Goal: Information Seeking & Learning: Understand process/instructions

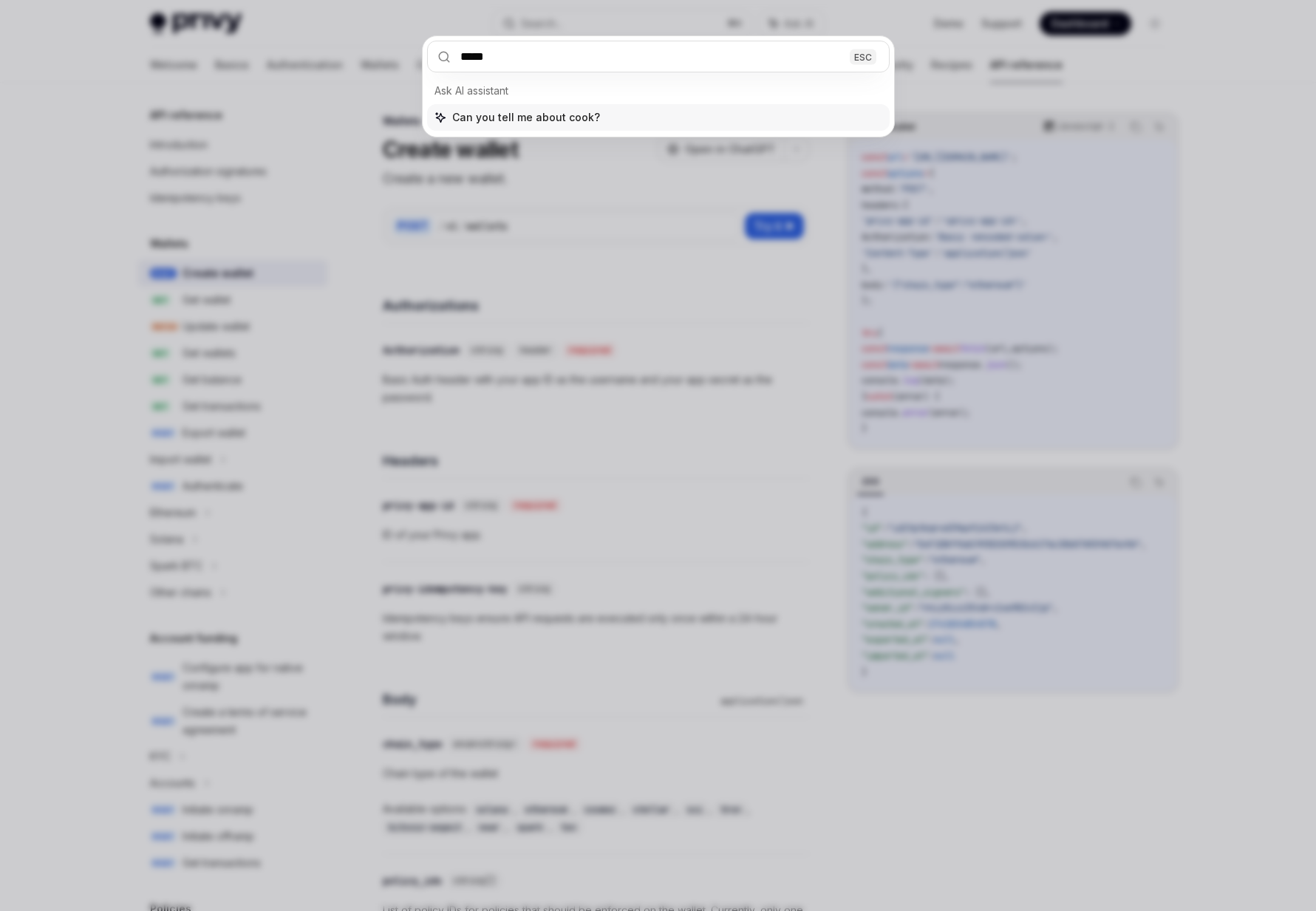
type input "******"
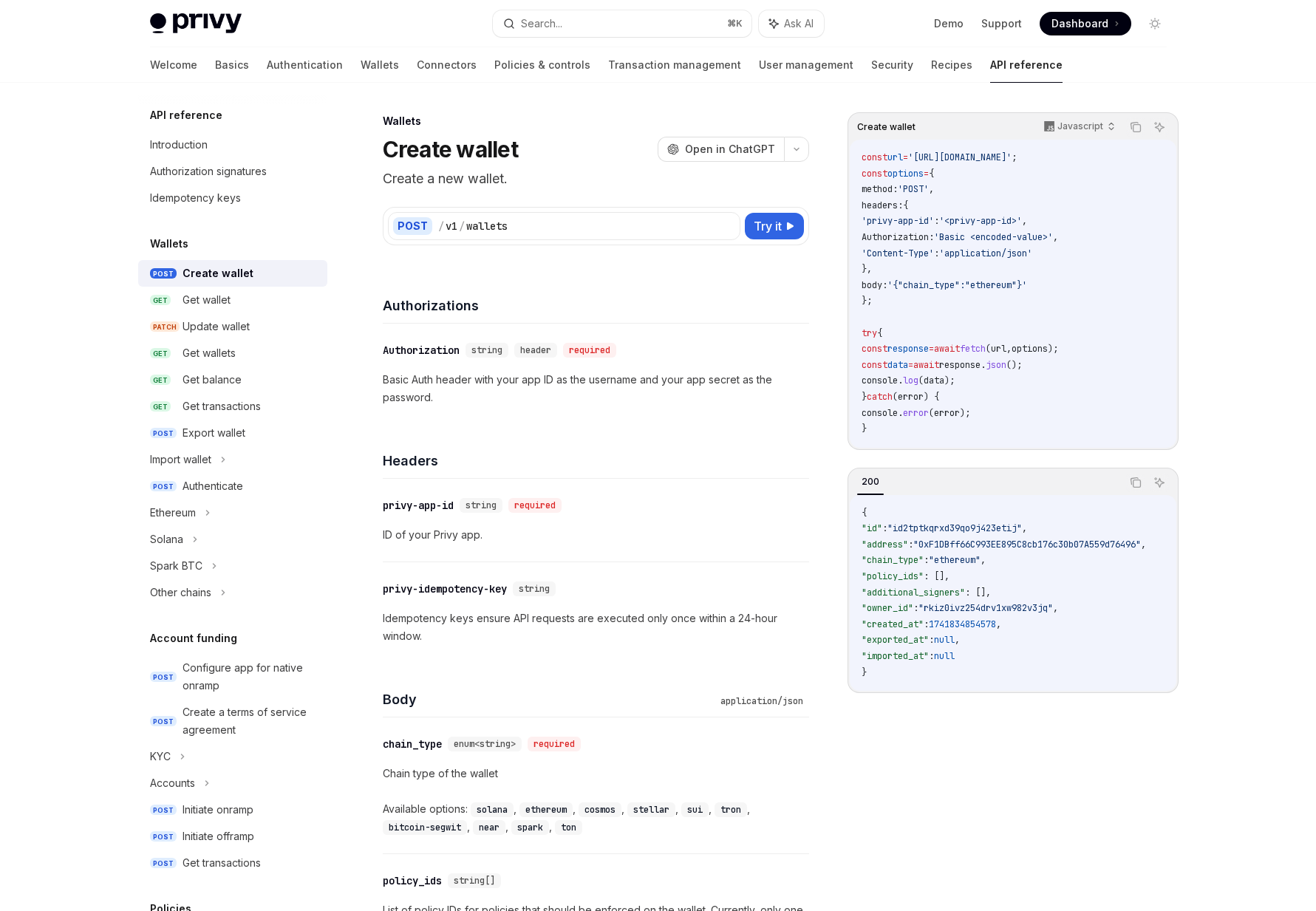
type textarea "*"
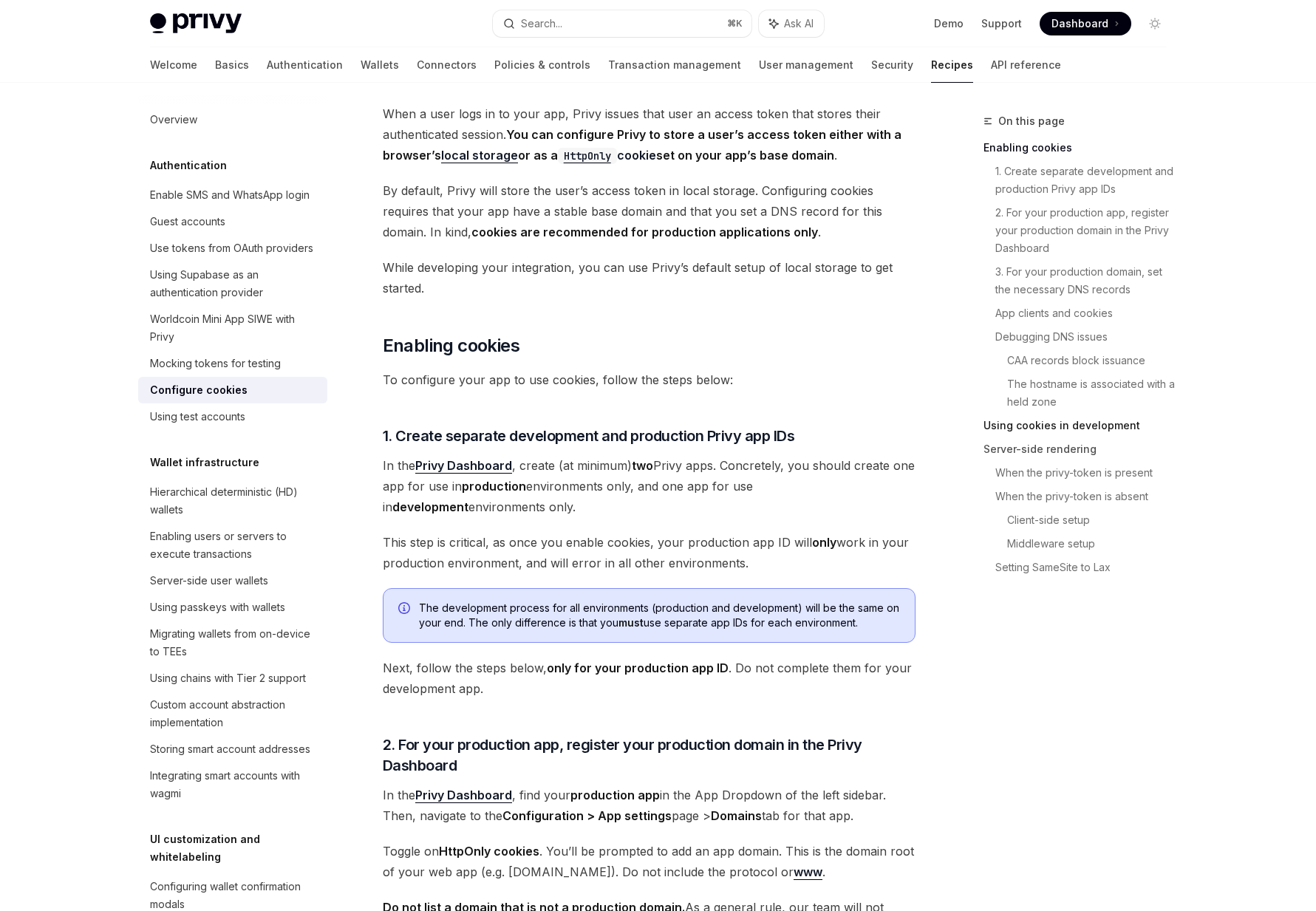
click at [1055, 424] on link "Using cookies in development" at bounding box center [1081, 425] width 195 height 24
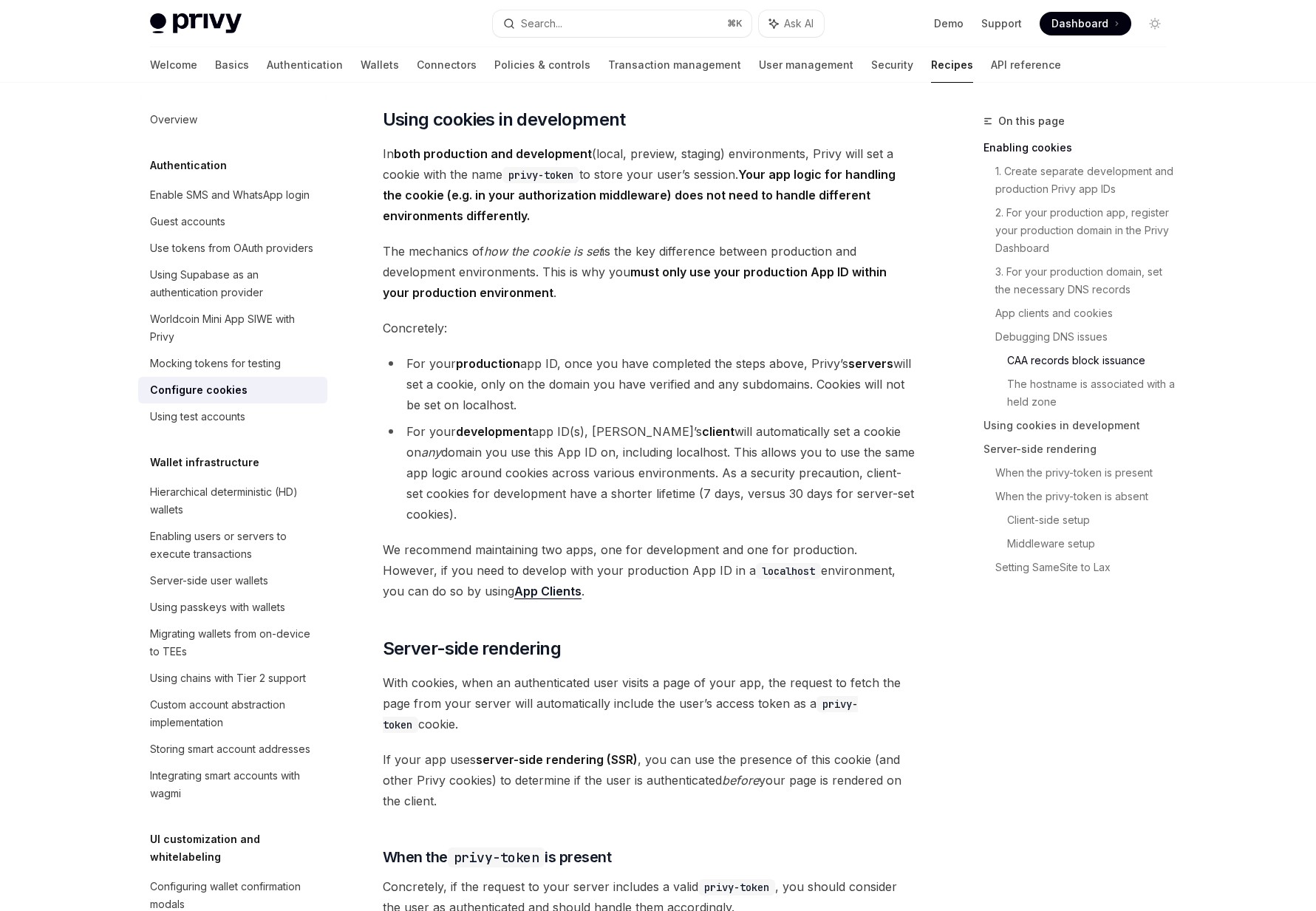
scroll to position [2377, 0]
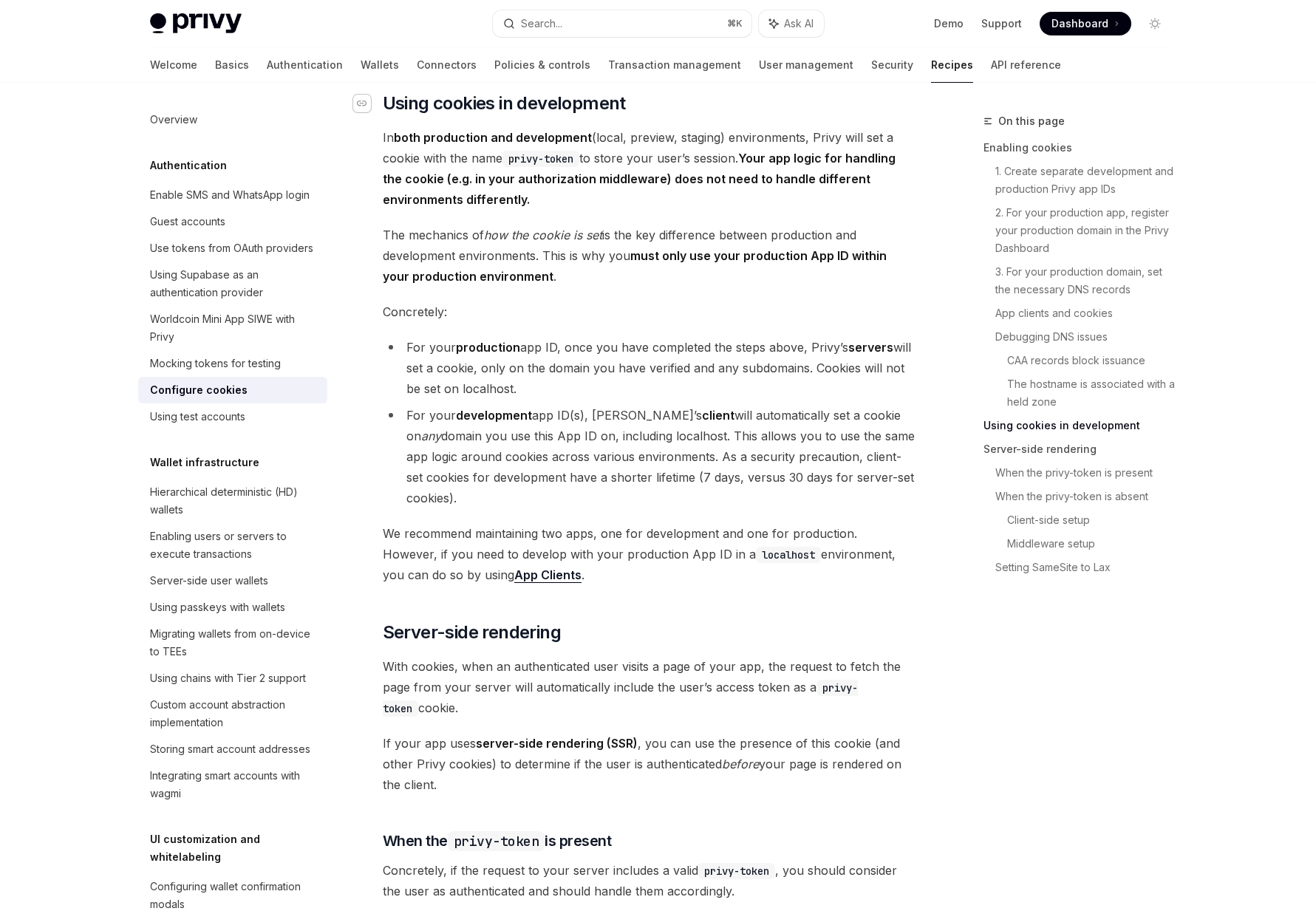
click at [364, 108] on icon "Navigate to header" at bounding box center [362, 104] width 10 height 9
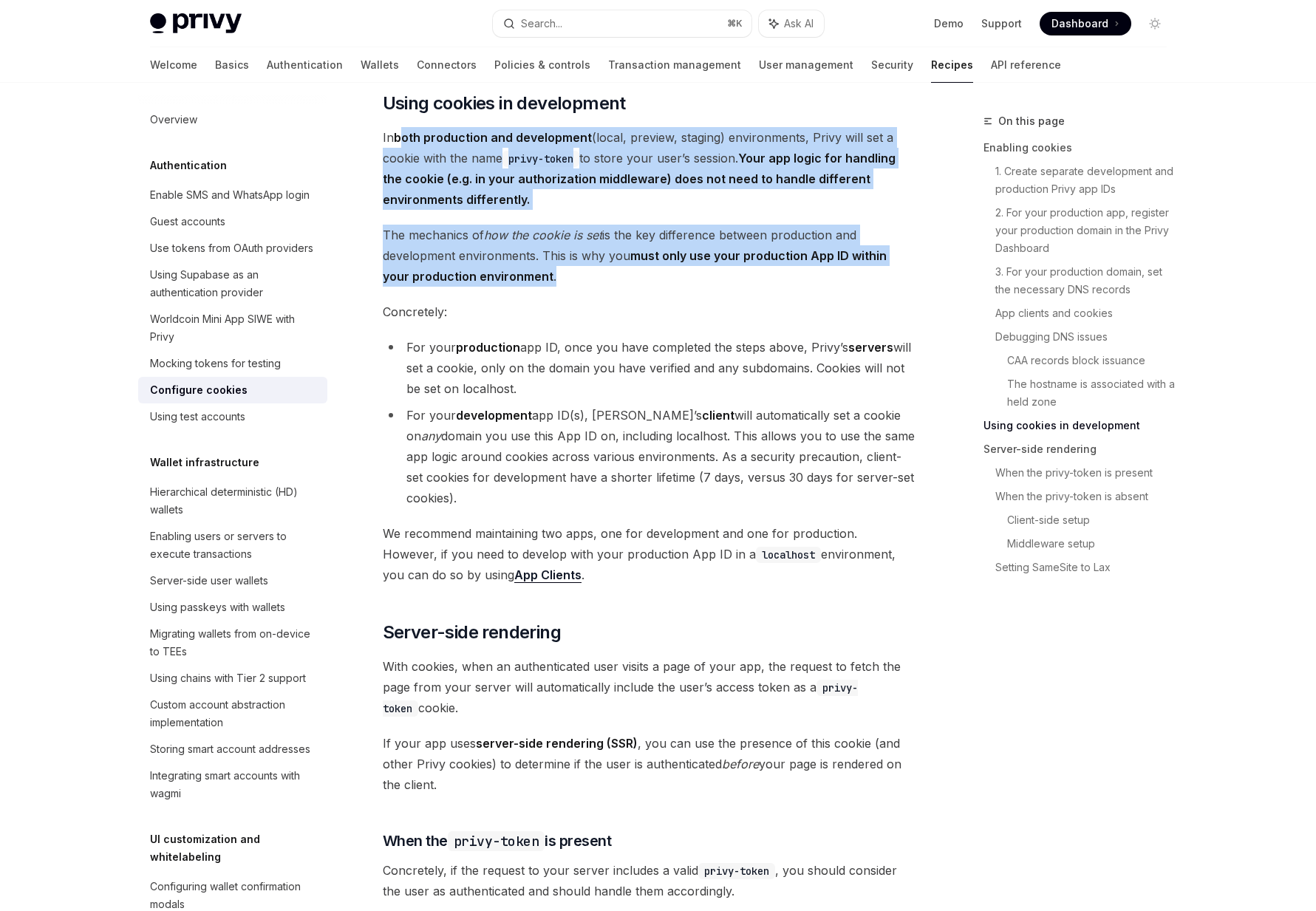
drag, startPoint x: 564, startPoint y: 297, endPoint x: 402, endPoint y: 157, distance: 214.1
click at [402, 157] on div "When a user logs in to your app, Privy issues that user an access token that st…" at bounding box center [649, 507] width 533 height 5396
click at [402, 145] on strong "both production and development" at bounding box center [493, 137] width 198 height 15
drag, startPoint x: 402, startPoint y: 157, endPoint x: 588, endPoint y: 300, distance: 234.6
click at [588, 300] on div "When a user logs in to your app, Privy issues that user an access token that st…" at bounding box center [649, 507] width 533 height 5396
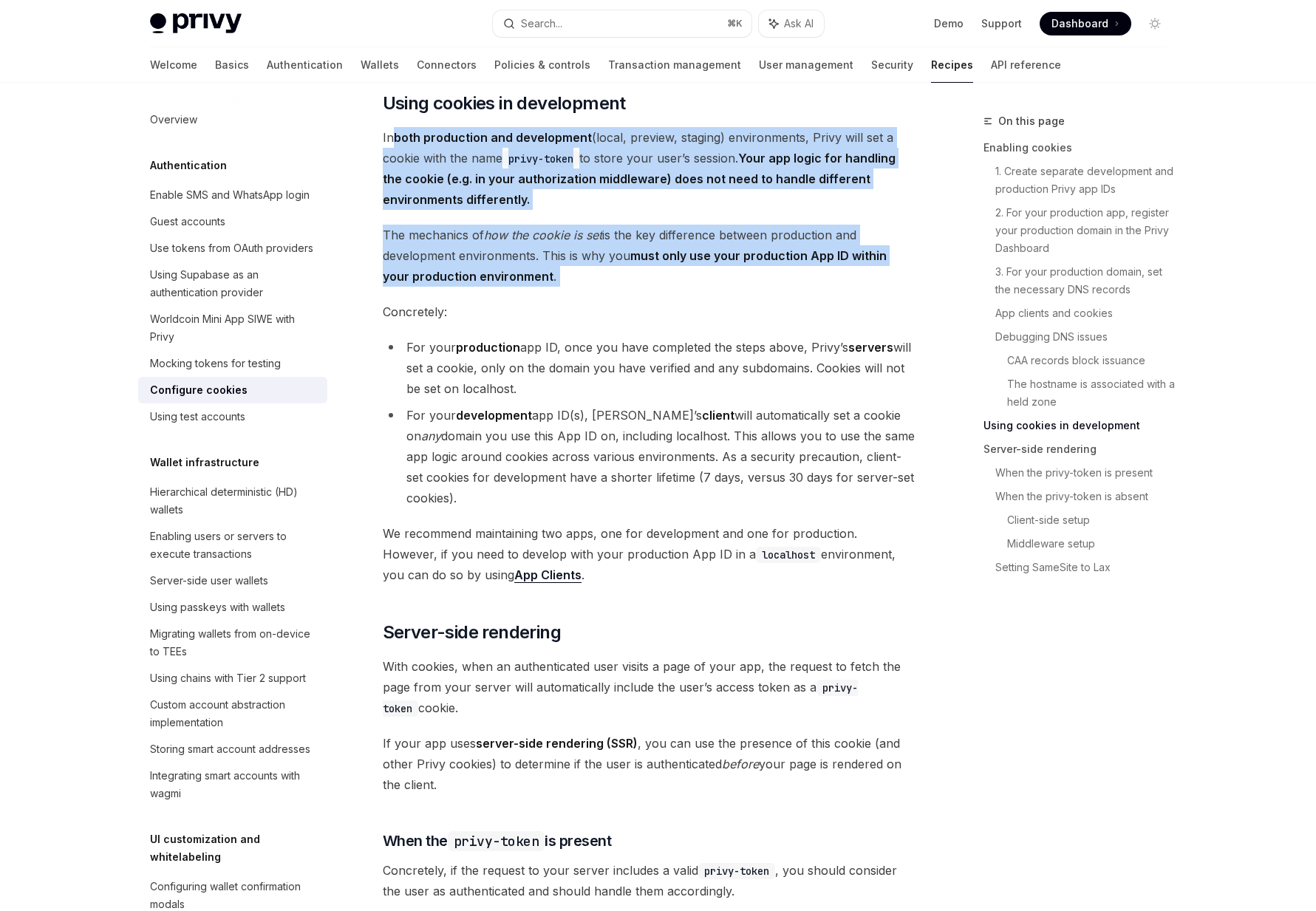
click at [588, 287] on span "The mechanics of how the cookie is set is the key difference between production…" at bounding box center [649, 255] width 533 height 62
drag, startPoint x: 588, startPoint y: 300, endPoint x: 383, endPoint y: 142, distance: 258.8
click at [383, 142] on div "When a user logs in to your app, Privy issues that user an access token that st…" at bounding box center [649, 507] width 533 height 5396
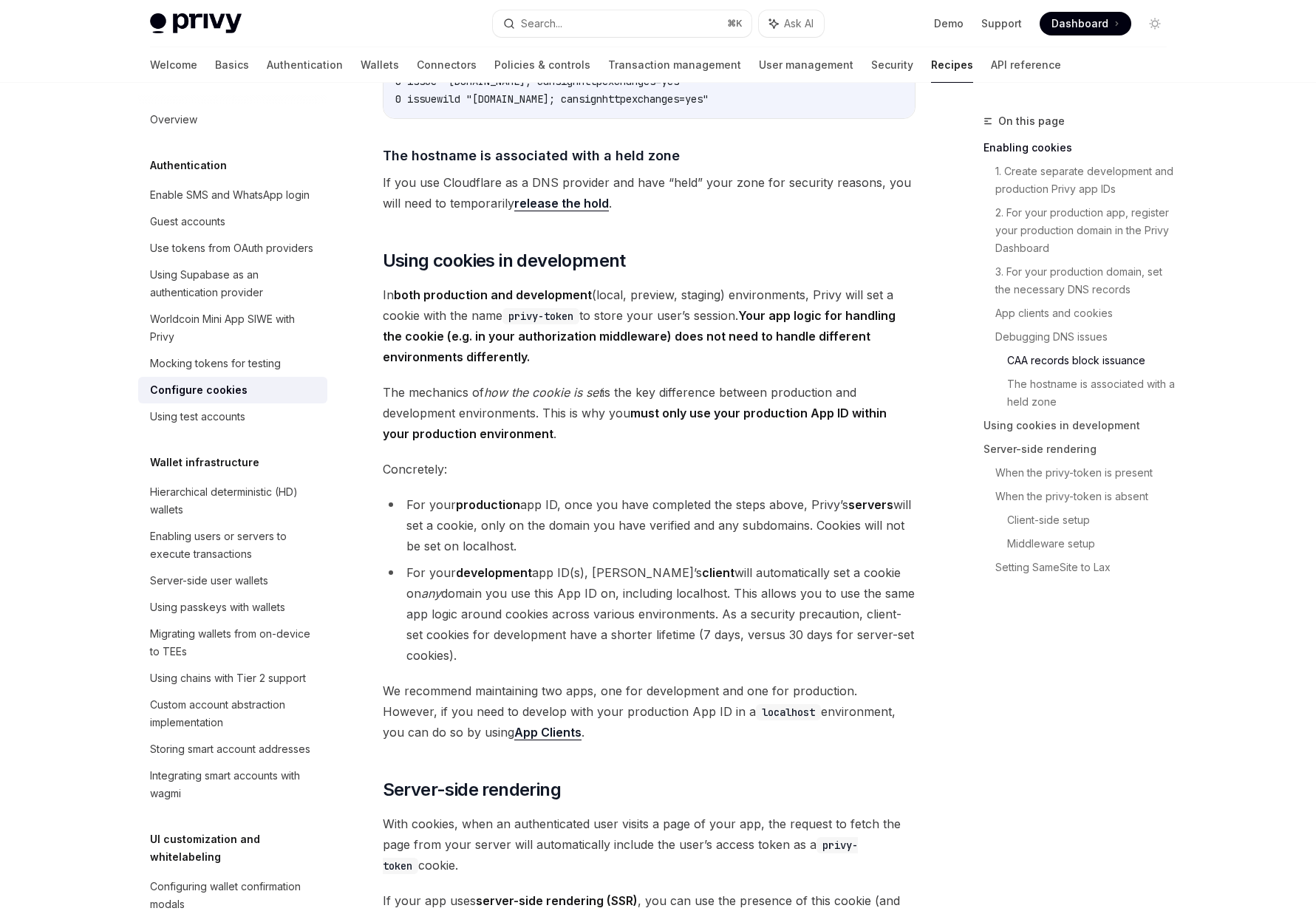
scroll to position [2220, 0]
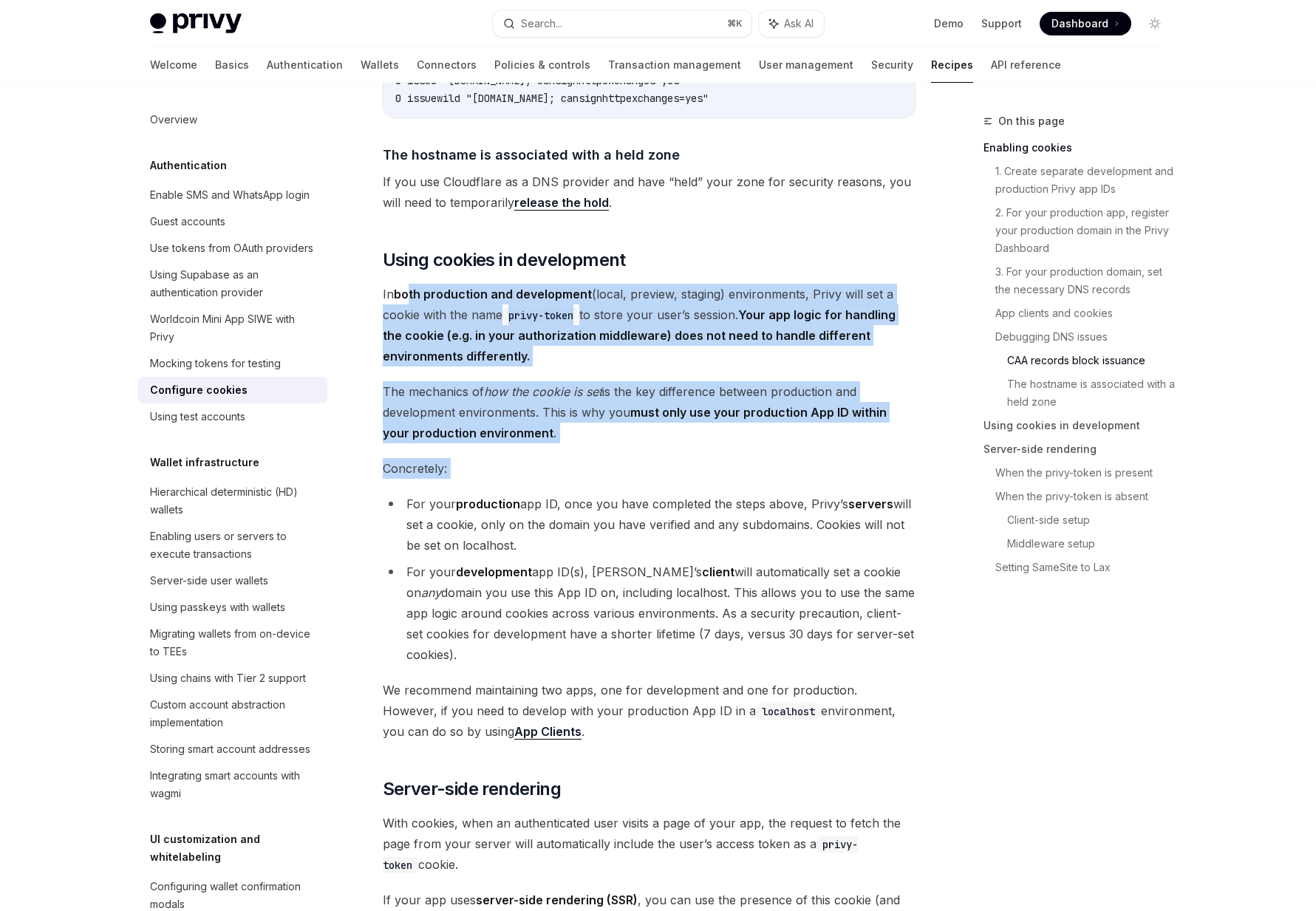
drag, startPoint x: 627, startPoint y: 501, endPoint x: 411, endPoint y: 316, distance: 284.4
click at [411, 316] on div "When a user logs in to your app, Privy issues that user an access token that st…" at bounding box center [649, 663] width 533 height 5396
click at [411, 301] on strong "both production and development" at bounding box center [493, 294] width 198 height 15
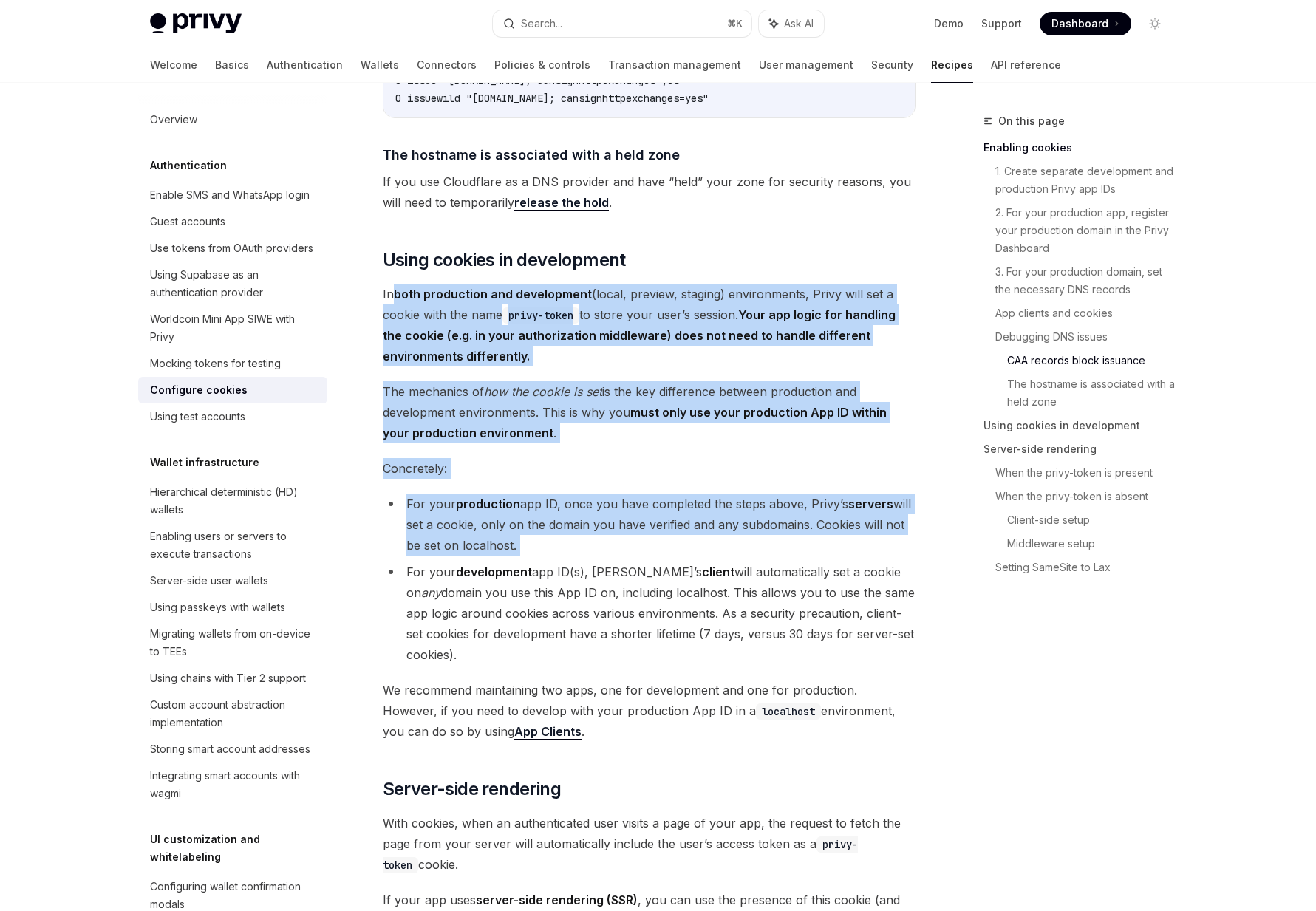
drag, startPoint x: 411, startPoint y: 316, endPoint x: 555, endPoint y: 569, distance: 291.1
click at [555, 569] on div "When a user logs in to your app, Privy issues that user an access token that st…" at bounding box center [649, 663] width 533 height 5396
click at [555, 556] on li "For your production app ID, once you have completed the steps above, Privy’s se…" at bounding box center [649, 524] width 533 height 62
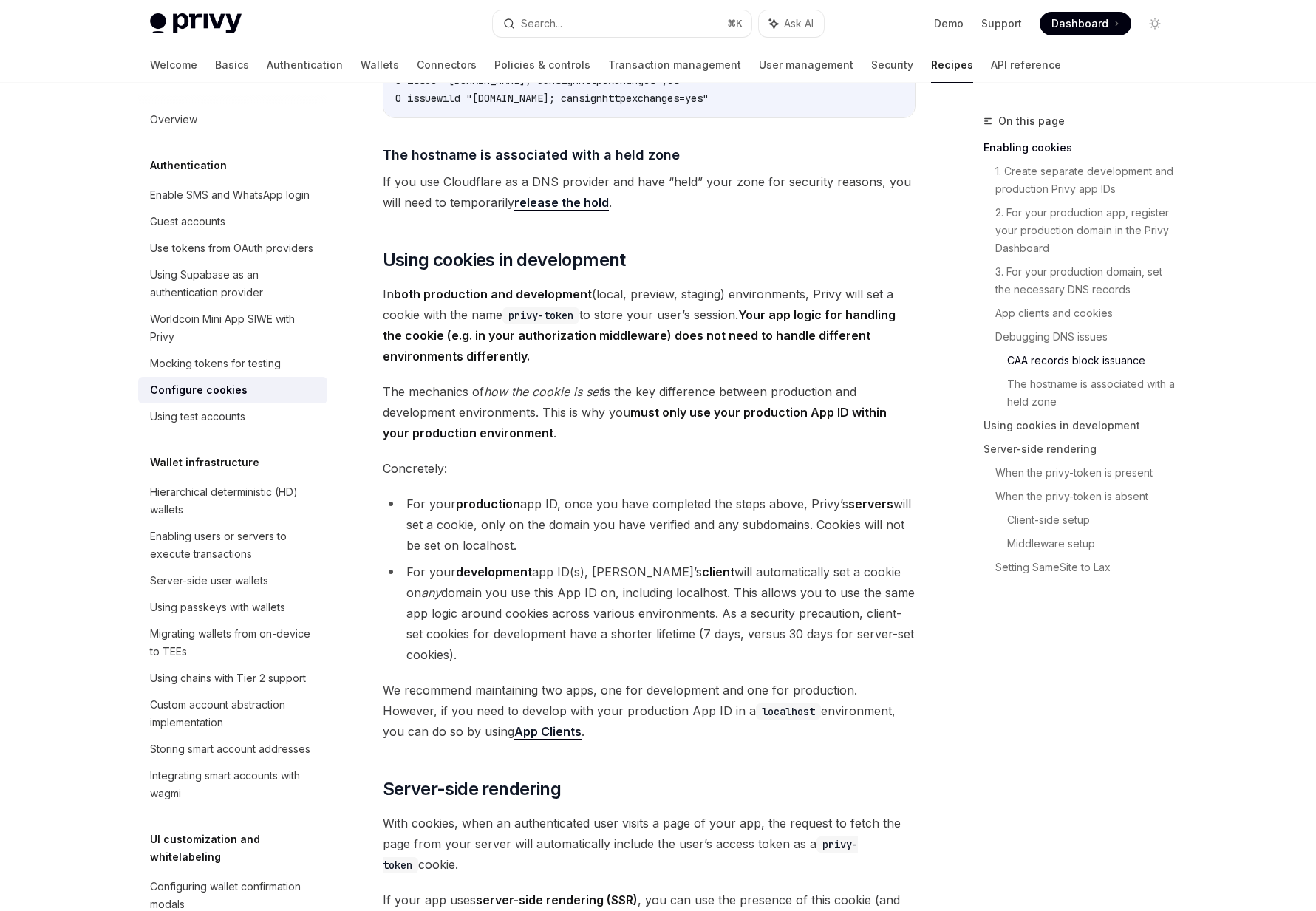
drag, startPoint x: 422, startPoint y: 593, endPoint x: 533, endPoint y: 675, distance: 138.0
click at [533, 665] on li "For your development app ID(s), [PERSON_NAME]’s client will automatically set a…" at bounding box center [649, 613] width 533 height 104
click at [543, 665] on li "For your development app ID(s), [PERSON_NAME]’s client will automatically set a…" at bounding box center [649, 613] width 533 height 104
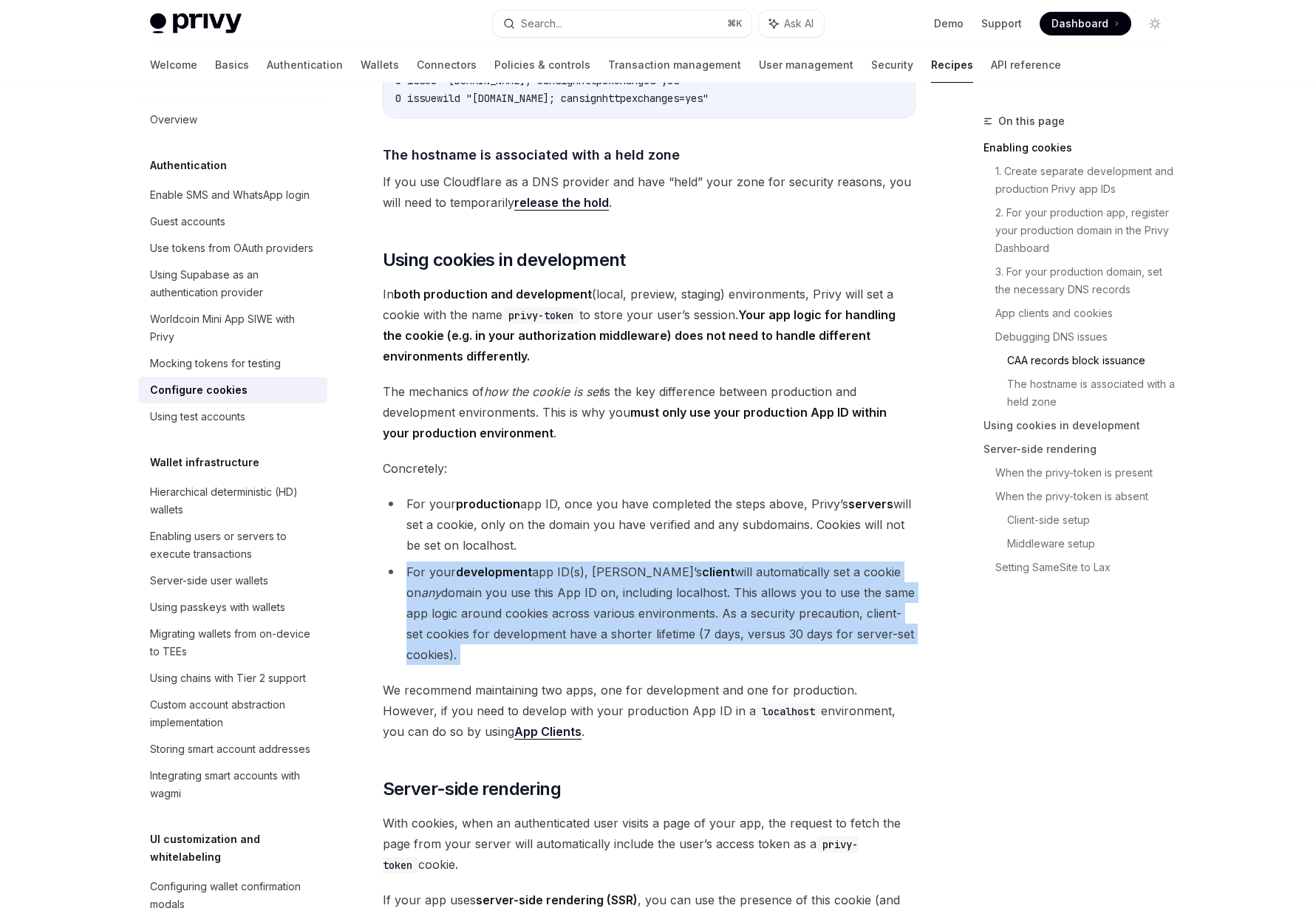
drag, startPoint x: 543, startPoint y: 675, endPoint x: 416, endPoint y: 590, distance: 152.8
click at [416, 589] on li "For your development app ID(s), [PERSON_NAME]’s client will automatically set a…" at bounding box center [649, 613] width 533 height 104
click at [431, 586] on li "For your development app ID(s), [PERSON_NAME]’s client will automatically set a…" at bounding box center [649, 613] width 533 height 104
drag, startPoint x: 431, startPoint y: 586, endPoint x: 514, endPoint y: 691, distance: 133.8
click at [514, 691] on div "When a user logs in to your app, Privy issues that user an access token that st…" at bounding box center [649, 663] width 533 height 5396
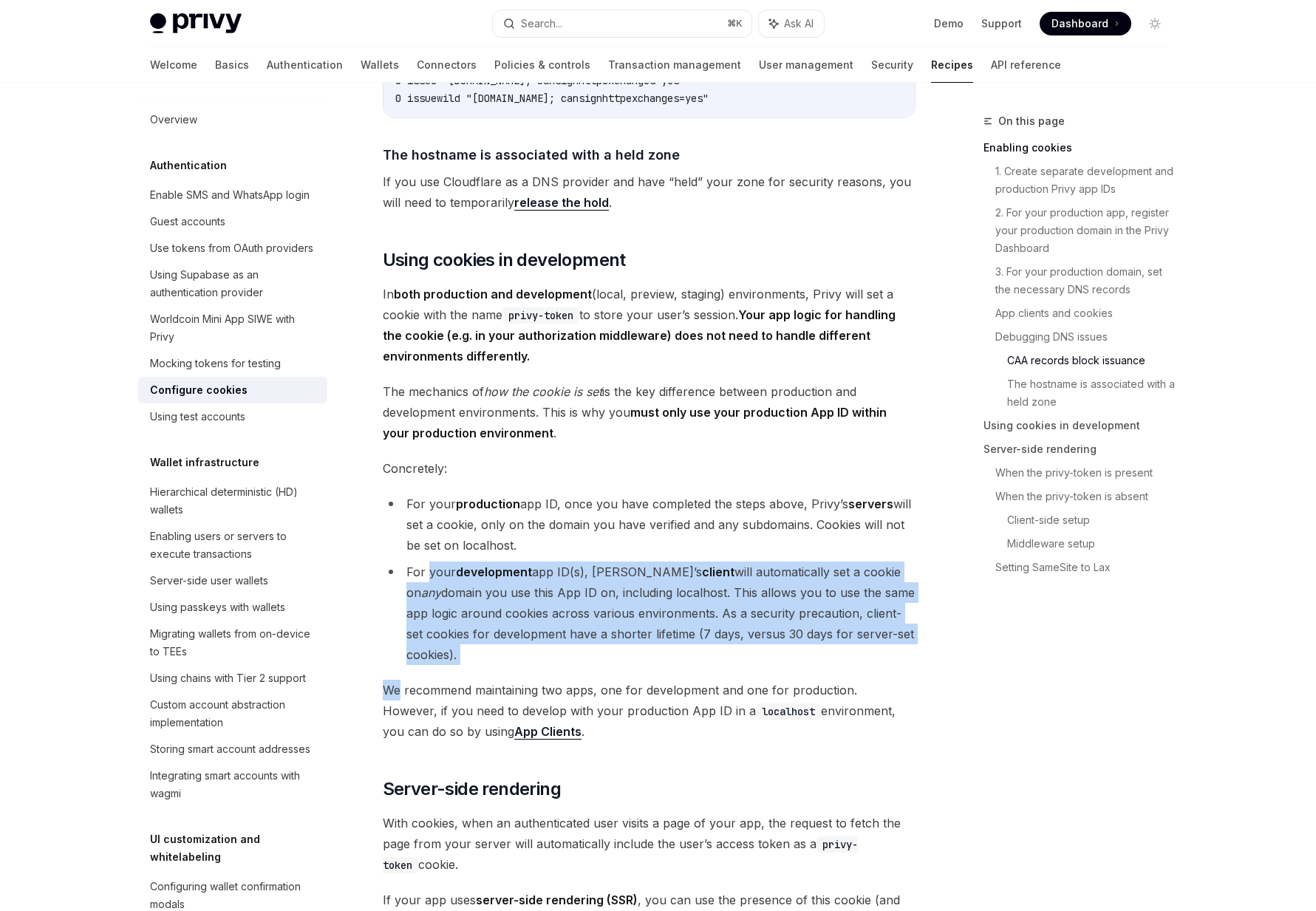
click at [514, 691] on div "When a user logs in to your app, Privy issues that user an access token that st…" at bounding box center [649, 663] width 533 height 5396
drag, startPoint x: 514, startPoint y: 691, endPoint x: 424, endPoint y: 596, distance: 130.9
click at [424, 596] on div "When a user logs in to your app, Privy issues that user an access token that st…" at bounding box center [649, 663] width 533 height 5396
click at [424, 596] on li "For your development app ID(s), [PERSON_NAME]’s client will automatically set a…" at bounding box center [649, 613] width 533 height 104
drag, startPoint x: 424, startPoint y: 596, endPoint x: 463, endPoint y: 670, distance: 83.6
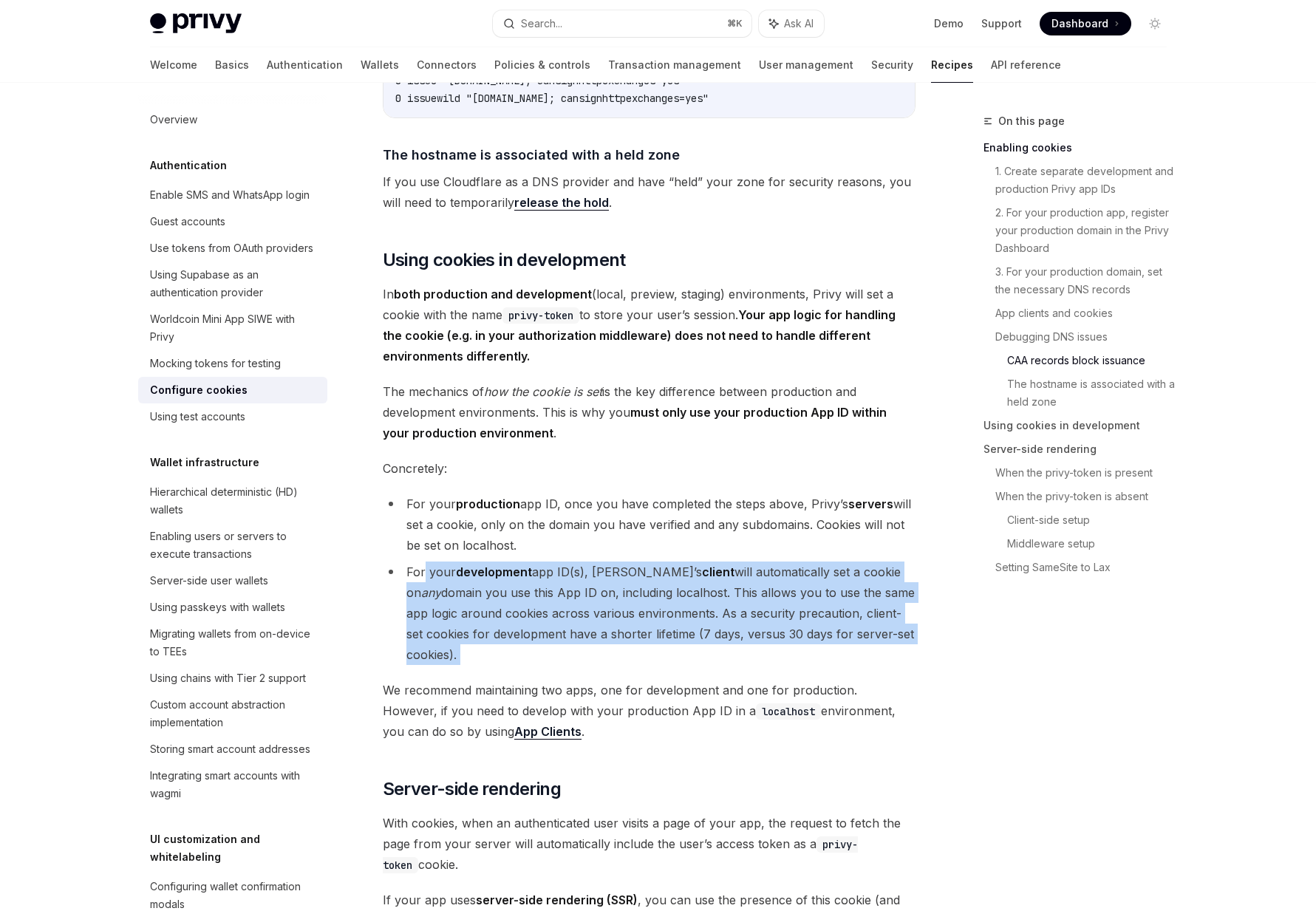
click at [463, 665] on li "For your development app ID(s), [PERSON_NAME]’s client will automatically set a…" at bounding box center [649, 613] width 533 height 104
drag, startPoint x: 463, startPoint y: 670, endPoint x: 394, endPoint y: 591, distance: 104.9
click at [394, 591] on li "For your development app ID(s), [PERSON_NAME]’s client will automatically set a…" at bounding box center [649, 613] width 533 height 104
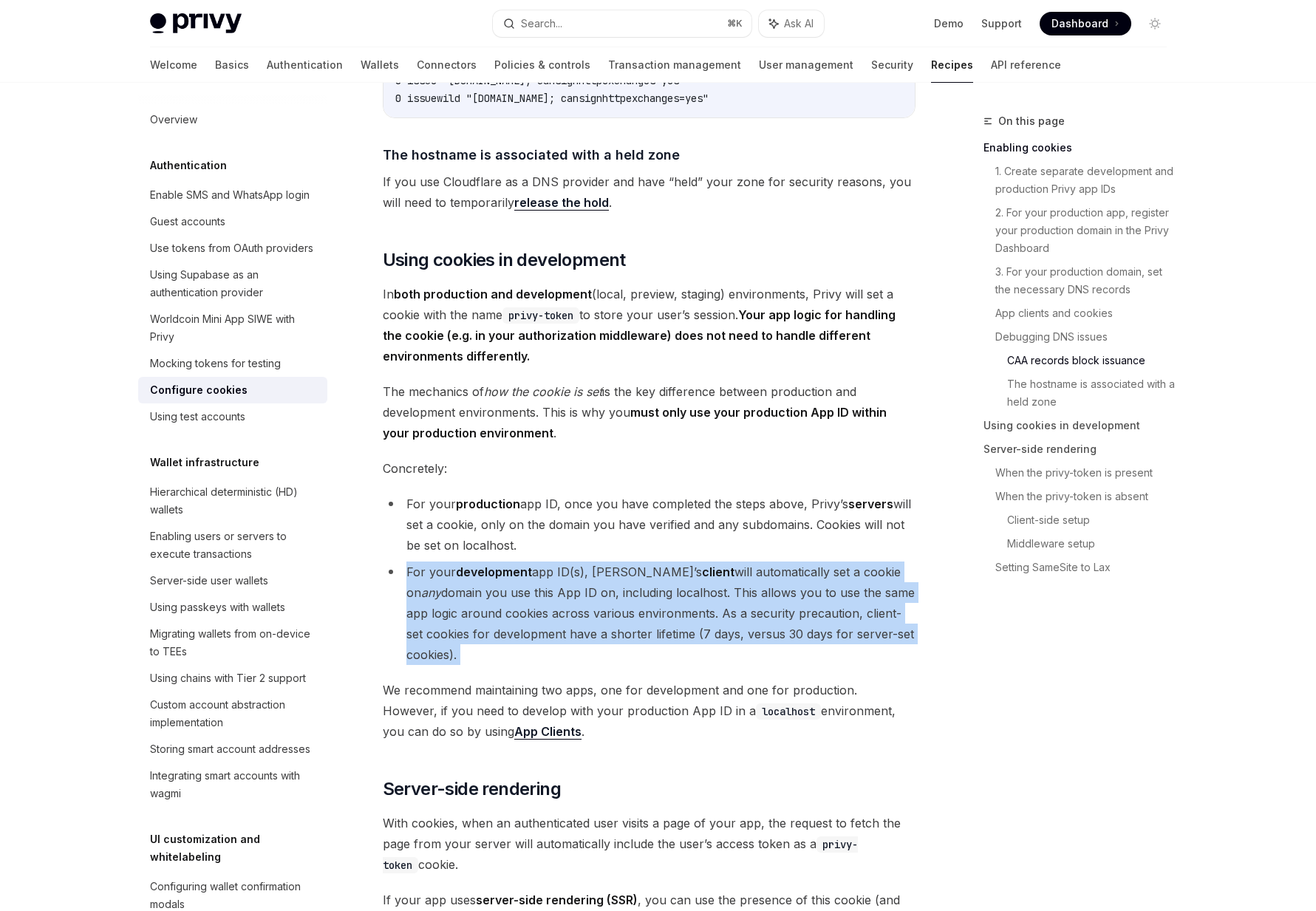
drag, startPoint x: 394, startPoint y: 591, endPoint x: 473, endPoint y: 682, distance: 120.5
click at [473, 665] on li "For your development app ID(s), [PERSON_NAME]’s client will automatically set a…" at bounding box center [649, 613] width 533 height 104
drag, startPoint x: 473, startPoint y: 682, endPoint x: 404, endPoint y: 583, distance: 120.7
click at [404, 583] on li "For your development app ID(s), [PERSON_NAME]’s client will automatically set a…" at bounding box center [649, 613] width 533 height 104
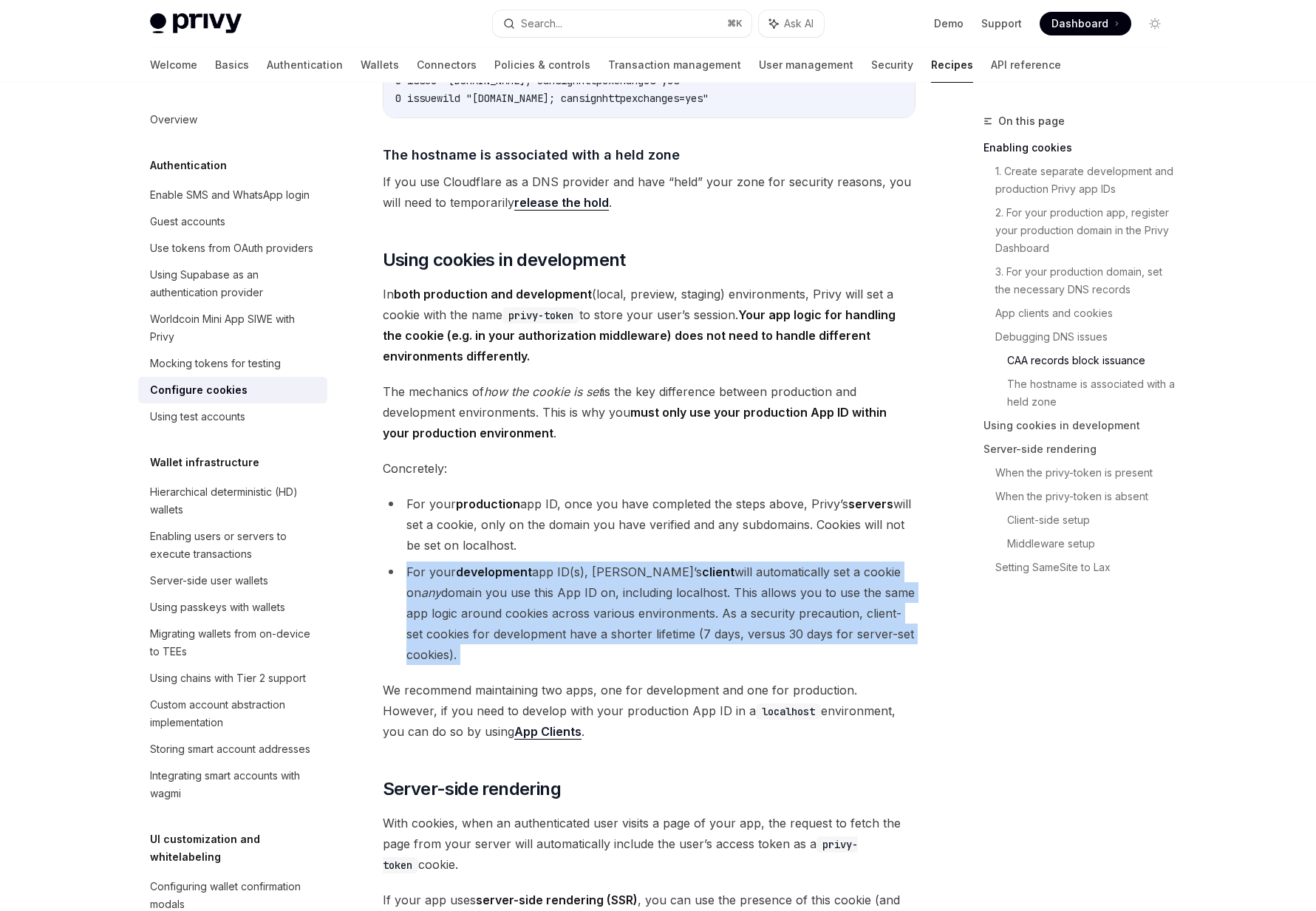
click at [404, 583] on li "For your development app ID(s), [PERSON_NAME]’s client will automatically set a…" at bounding box center [649, 613] width 533 height 104
